Goal: Check status: Check status

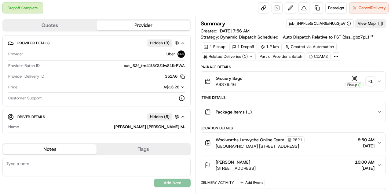
click at [369, 80] on div "+ 1" at bounding box center [370, 81] width 9 height 9
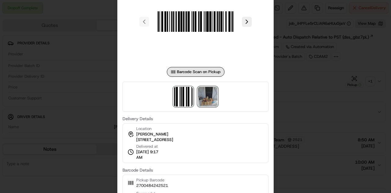
click at [211, 95] on img at bounding box center [208, 97] width 20 height 20
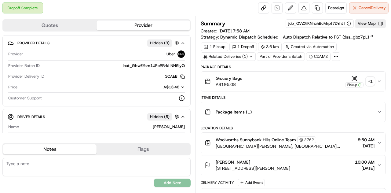
click at [371, 85] on div "+ 1" at bounding box center [370, 81] width 9 height 9
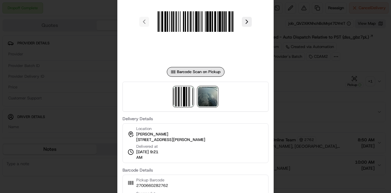
click at [211, 98] on img at bounding box center [208, 97] width 20 height 20
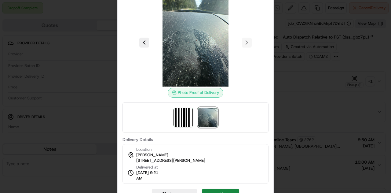
click at [287, 95] on div at bounding box center [195, 96] width 391 height 193
